Goal: Information Seeking & Learning: Learn about a topic

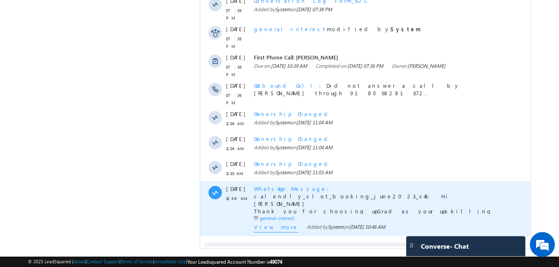
scroll to position [494, 0]
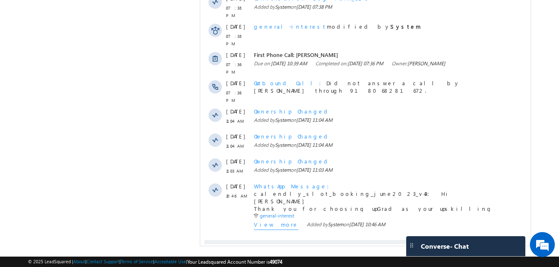
click at [354, 240] on span "Show More" at bounding box center [364, 248] width 321 height 17
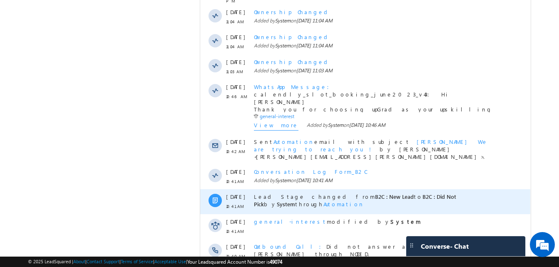
scroll to position [773, 0]
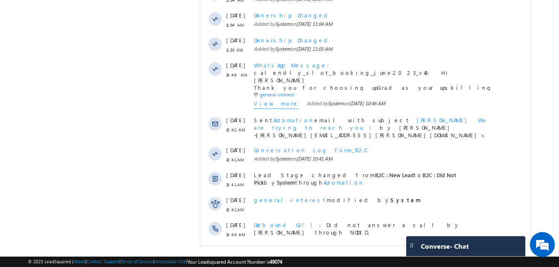
click at [339, 249] on span "Show More" at bounding box center [364, 257] width 321 height 17
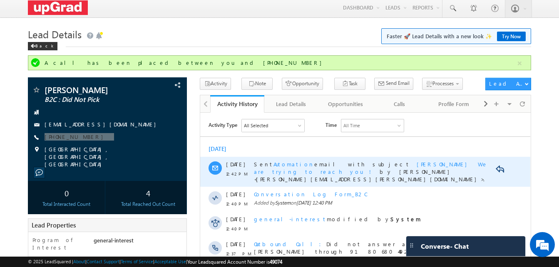
scroll to position [0, 0]
